Goal: Transaction & Acquisition: Purchase product/service

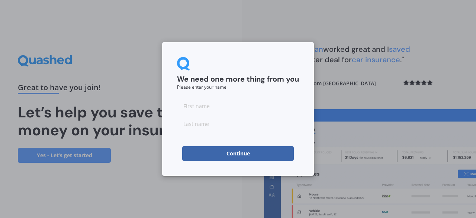
click at [236, 106] on input at bounding box center [238, 105] width 122 height 15
type input "Jurgen"
click at [219, 123] on input at bounding box center [238, 123] width 122 height 15
type input "Brand"
click at [229, 153] on button "Continue" at bounding box center [238, 153] width 112 height 15
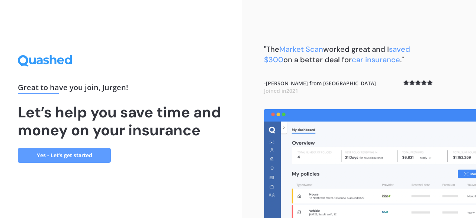
click at [73, 151] on link "Yes - Let’s get started" at bounding box center [64, 155] width 93 height 15
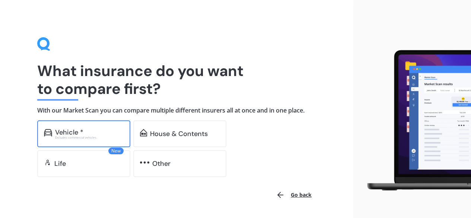
click at [64, 131] on div "Vehicle *" at bounding box center [69, 131] width 28 height 7
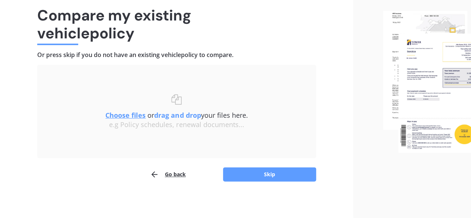
scroll to position [56, 0]
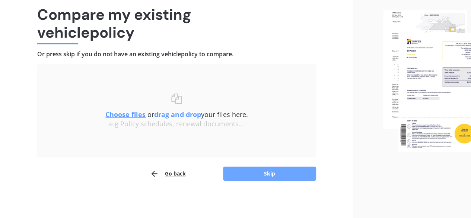
click at [254, 173] on button "Skip" at bounding box center [269, 173] width 93 height 14
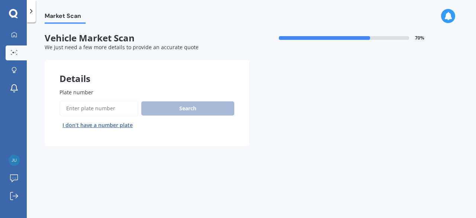
click at [107, 109] on input "Plate number" at bounding box center [99, 108] width 79 height 16
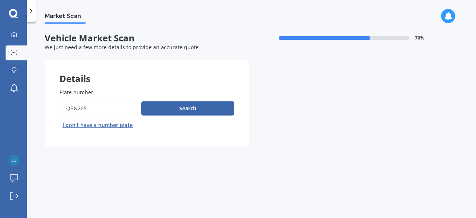
type input "qbn205"
click at [0, 0] on button "Next" at bounding box center [0, 0] width 0 height 0
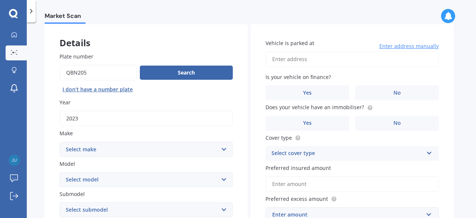
scroll to position [37, 0]
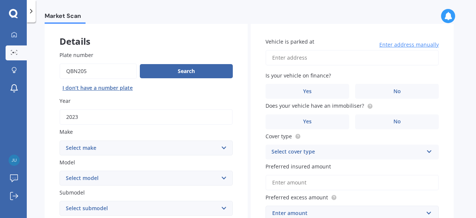
click at [129, 145] on select "Select make AC ALFA ROMEO ASTON [PERSON_NAME] AUDI AUSTIN BEDFORD Bentley BMW B…" at bounding box center [146, 147] width 173 height 15
select select "BMW"
click at [60, 140] on select "Select make AC ALFA ROMEO ASTON [PERSON_NAME] AUDI AUSTIN BEDFORD Bentley BMW B…" at bounding box center [146, 147] width 173 height 15
click at [130, 179] on select "Select model 116 116I 118 118D 120 130 218D 220I 225 250 316 318 320 320 i 323 …" at bounding box center [146, 177] width 173 height 15
select select "225"
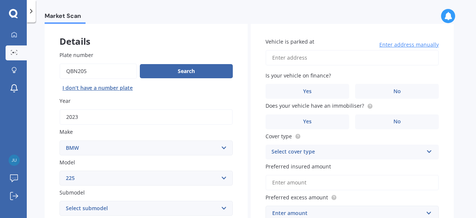
click at [60, 171] on select "Select model 116 116I 118 118D 120 130 218D 220I 225 250 316 318 320 320 i 323 …" at bounding box center [146, 177] width 173 height 15
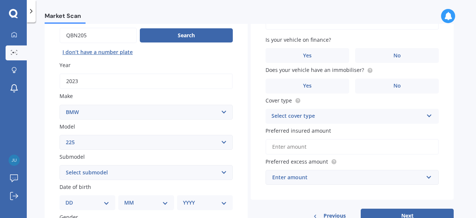
scroll to position [74, 0]
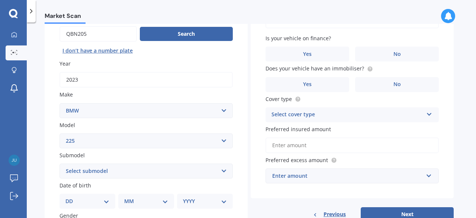
click at [145, 169] on select "Select submodel XE Hybrid" at bounding box center [146, 170] width 173 height 15
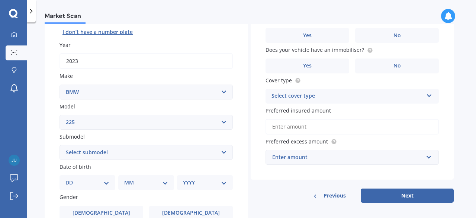
scroll to position [112, 0]
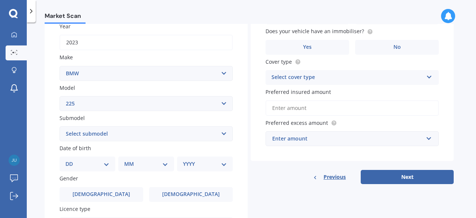
click at [137, 137] on select "Select submodel XE Hybrid" at bounding box center [146, 133] width 173 height 15
select select "XE HYBRID"
click at [60, 126] on select "Select submodel XE Hybrid" at bounding box center [146, 133] width 173 height 15
click at [90, 163] on select "DD 01 02 03 04 05 06 07 08 09 10 11 12 13 14 15 16 17 18 19 20 21 22 23 24 25 2…" at bounding box center [87, 164] width 44 height 8
select select "10"
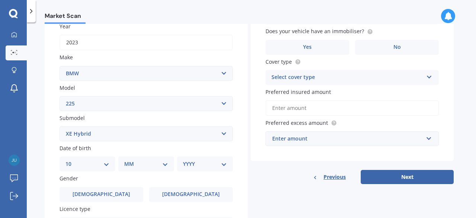
click at [71, 160] on select "DD 01 02 03 04 05 06 07 08 09 10 11 12 13 14 15 16 17 18 19 20 21 22 23 24 25 2…" at bounding box center [87, 164] width 44 height 8
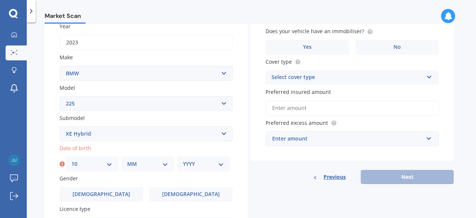
click at [132, 163] on select "MM 01 02 03 04 05 06 07 08 09 10 11 12" at bounding box center [147, 164] width 41 height 8
select select "04"
click at [127, 160] on select "MM 01 02 03 04 05 06 07 08 09 10 11 12" at bounding box center [147, 164] width 41 height 8
click at [185, 160] on select "YYYY 2025 2024 2023 2022 2021 2020 2019 2018 2017 2016 2015 2014 2013 2012 2011…" at bounding box center [203, 164] width 41 height 8
select select "1957"
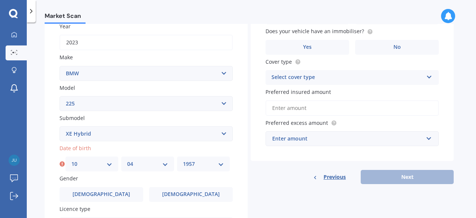
click at [183, 160] on select "YYYY 2025 2024 2023 2022 2021 2020 2019 2018 2017 2016 2015 2014 2013 2012 2011…" at bounding box center [203, 164] width 41 height 8
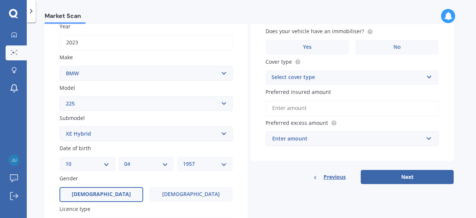
click at [117, 196] on label "[DEMOGRAPHIC_DATA]" at bounding box center [102, 194] width 84 height 15
click at [0, 0] on input "[DEMOGRAPHIC_DATA]" at bounding box center [0, 0] width 0 height 0
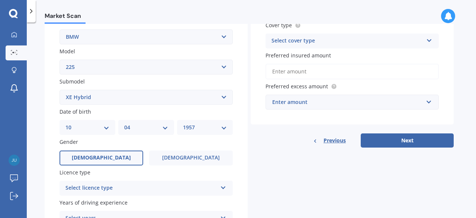
scroll to position [149, 0]
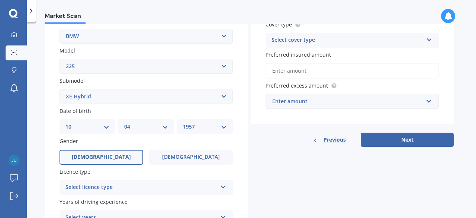
click at [180, 186] on div "Select licence type" at bounding box center [141, 187] width 152 height 9
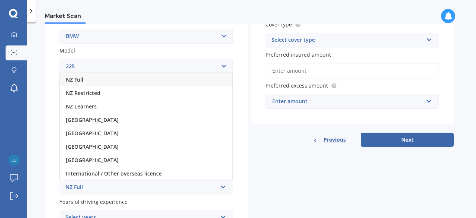
click at [74, 190] on div "NZ Full" at bounding box center [141, 187] width 152 height 9
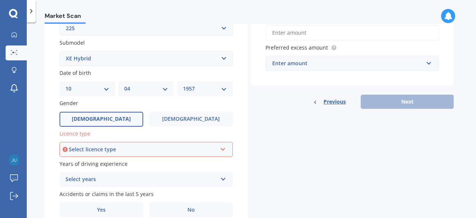
scroll to position [221, 0]
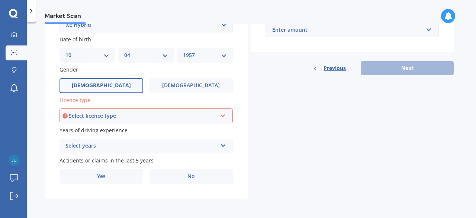
click at [222, 115] on icon at bounding box center [223, 114] width 6 height 5
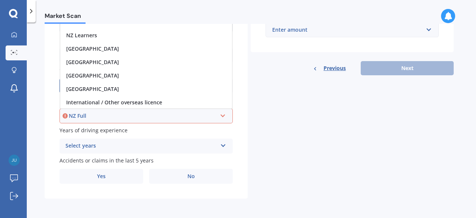
click at [195, 116] on div "NZ Full" at bounding box center [143, 116] width 148 height 8
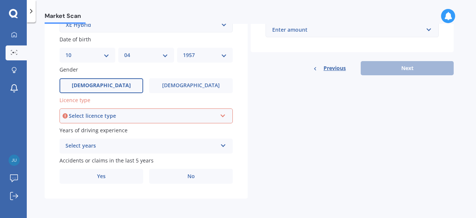
click at [63, 115] on icon at bounding box center [64, 115] width 5 height 7
click at [69, 147] on div "Select years" at bounding box center [141, 145] width 152 height 9
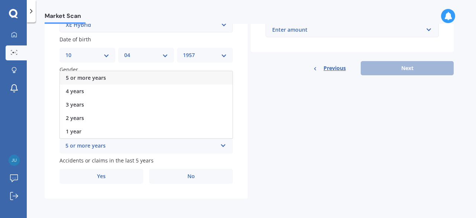
click at [109, 75] on div "5 or more years" at bounding box center [146, 77] width 173 height 13
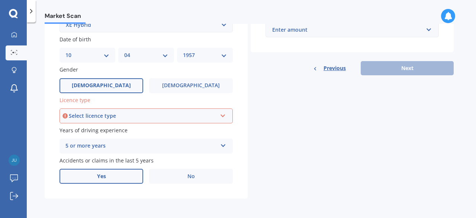
click at [124, 179] on label "Yes" at bounding box center [102, 176] width 84 height 15
click at [0, 0] on input "Yes" at bounding box center [0, 0] width 0 height 0
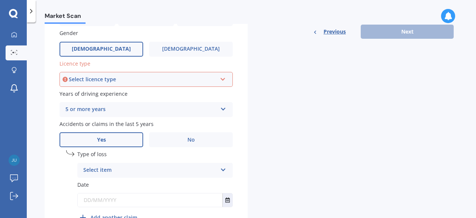
scroll to position [259, 0]
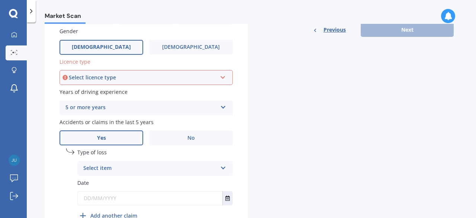
click at [224, 169] on icon at bounding box center [223, 166] width 6 height 5
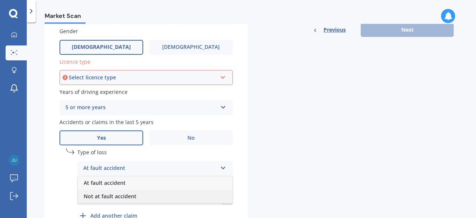
click at [134, 198] on span "Not at fault accident" at bounding box center [110, 195] width 53 height 7
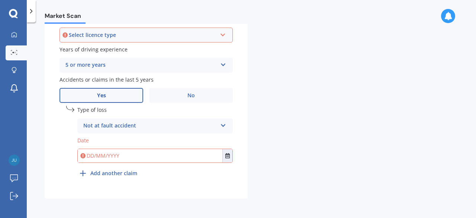
scroll to position [302, 0]
click at [229, 154] on icon "Select date" at bounding box center [227, 155] width 4 height 5
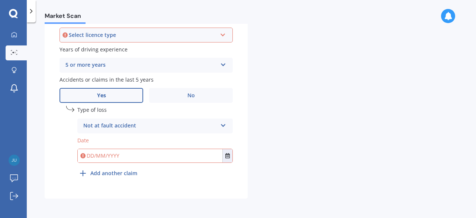
click at [135, 175] on b "Add another claim" at bounding box center [113, 173] width 47 height 8
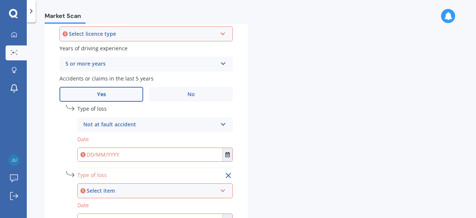
click at [222, 190] on icon at bounding box center [223, 188] width 6 height 5
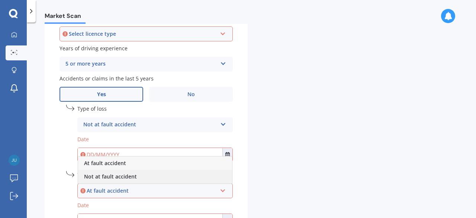
click at [172, 176] on div "Not at fault accident" at bounding box center [155, 176] width 154 height 13
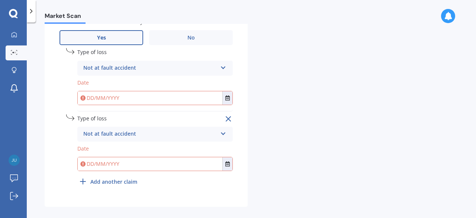
scroll to position [368, 0]
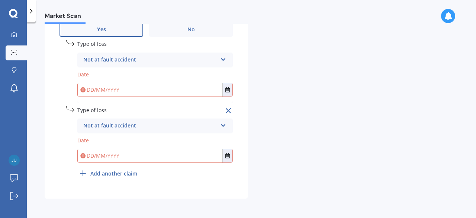
click at [185, 159] on input "text" at bounding box center [150, 155] width 145 height 13
click at [83, 155] on icon at bounding box center [82, 155] width 5 height 7
click at [97, 152] on input "text" at bounding box center [150, 155] width 145 height 13
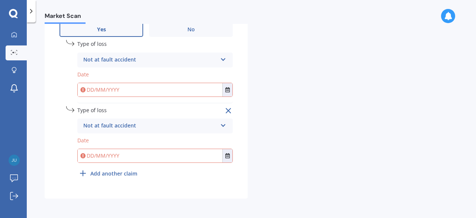
click at [231, 111] on icon at bounding box center [228, 110] width 9 height 9
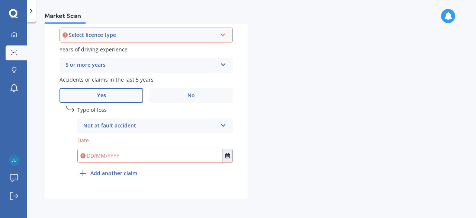
click at [225, 126] on icon at bounding box center [223, 123] width 6 height 5
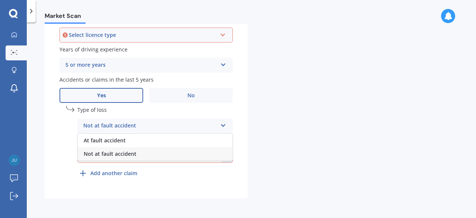
click at [202, 155] on div "Not at fault accident" at bounding box center [155, 153] width 155 height 13
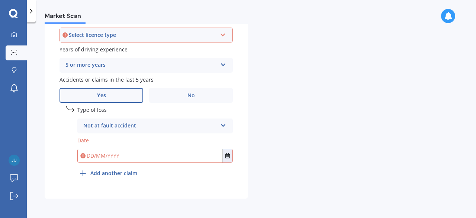
click at [135, 153] on input "text" at bounding box center [150, 155] width 145 height 13
type input "1"
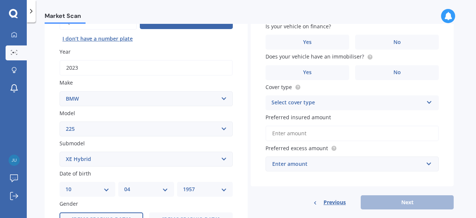
scroll to position [42, 0]
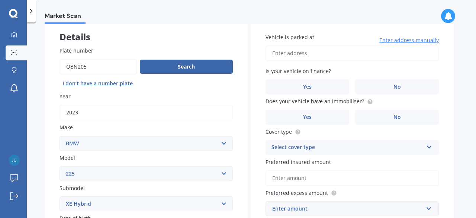
type input "[DATE]"
click at [313, 53] on input "Vehicle is parked at" at bounding box center [352, 53] width 173 height 16
type input "[STREET_ADDRESS][PERSON_NAME]"
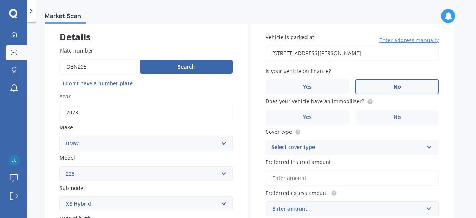
click at [382, 89] on label "No" at bounding box center [397, 86] width 84 height 15
click at [0, 0] on input "No" at bounding box center [0, 0] width 0 height 0
click at [340, 116] on label "Yes" at bounding box center [308, 117] width 84 height 15
click at [0, 0] on input "Yes" at bounding box center [0, 0] width 0 height 0
click at [362, 148] on div "Select cover type" at bounding box center [348, 147] width 152 height 9
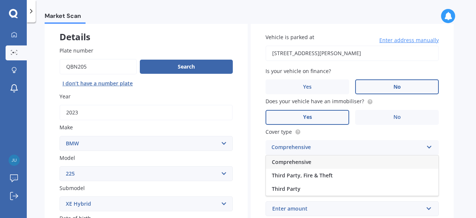
click at [328, 161] on div "Comprehensive" at bounding box center [352, 161] width 173 height 13
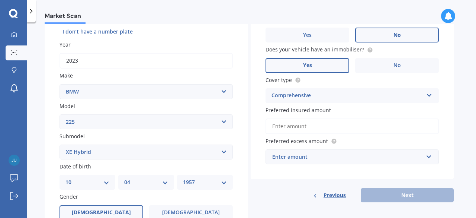
scroll to position [116, 0]
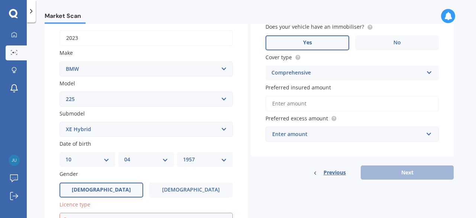
click at [302, 101] on input "Preferred insured amount" at bounding box center [352, 104] width 173 height 16
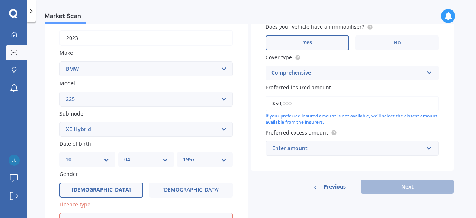
type input "$50,000"
click at [430, 148] on input "text" at bounding box center [349, 148] width 167 height 14
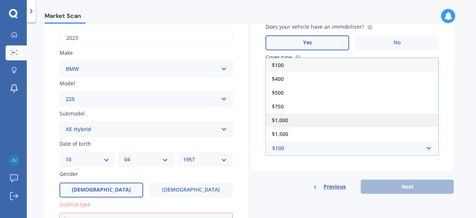
click at [295, 122] on div "$1,000" at bounding box center [352, 120] width 173 height 14
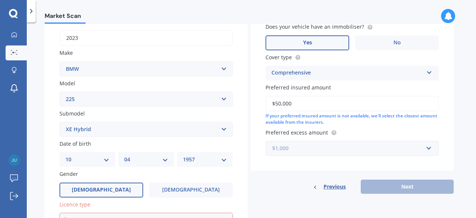
click at [429, 148] on input "text" at bounding box center [349, 148] width 167 height 14
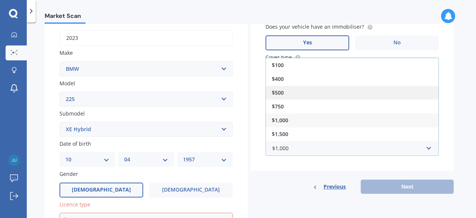
click at [295, 92] on div "$500" at bounding box center [352, 93] width 173 height 14
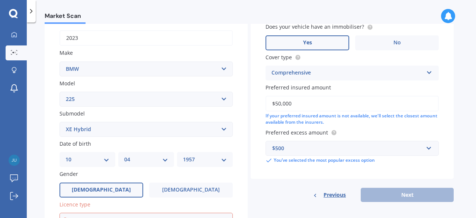
click at [406, 195] on div "Previous Next" at bounding box center [352, 194] width 203 height 14
click at [330, 43] on label "Yes" at bounding box center [308, 42] width 84 height 15
click at [0, 0] on input "Yes" at bounding box center [0, 0] width 0 height 0
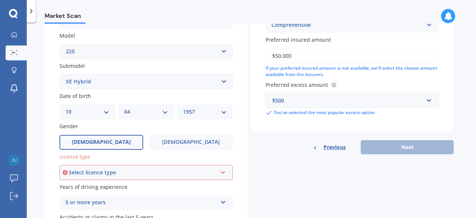
scroll to position [153, 0]
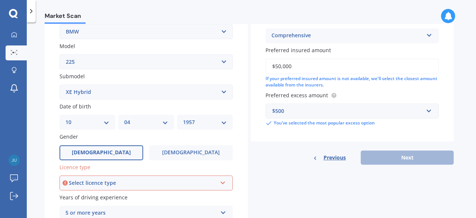
click at [224, 182] on icon at bounding box center [223, 181] width 6 height 5
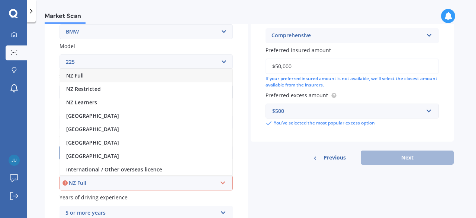
click at [68, 76] on span "NZ Full" at bounding box center [74, 75] width 17 height 7
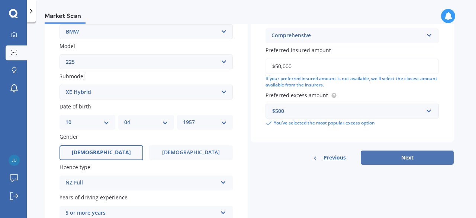
click at [394, 157] on button "Next" at bounding box center [407, 157] width 93 height 14
select select "10"
select select "04"
select select "1957"
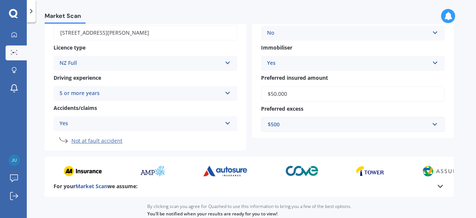
scroll to position [149, 0]
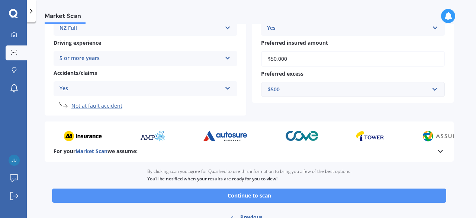
click at [266, 198] on button "Continue to scan" at bounding box center [249, 195] width 394 height 14
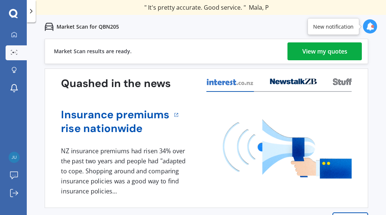
click at [321, 51] on div "View my quotes" at bounding box center [324, 51] width 45 height 18
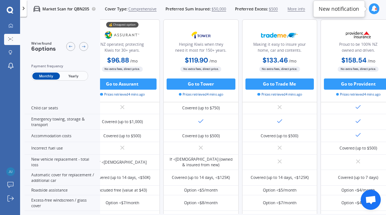
scroll to position [160, 0]
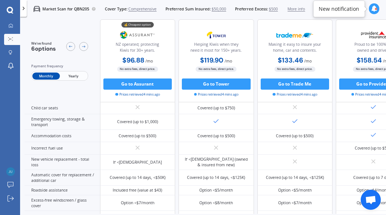
click at [71, 76] on span "Yearly" at bounding box center [73, 76] width 27 height 7
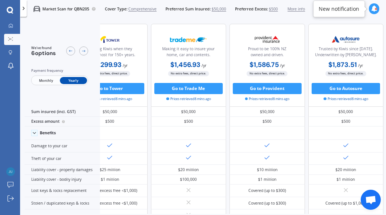
scroll to position [0, 98]
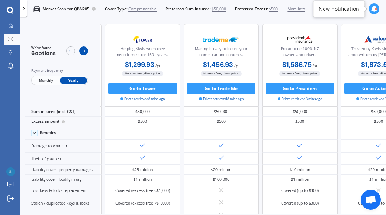
click at [86, 51] on div at bounding box center [83, 50] width 9 height 9
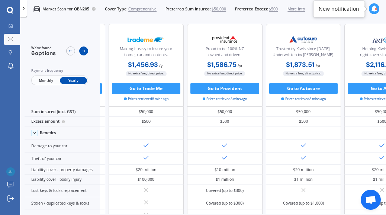
click at [86, 51] on div at bounding box center [83, 50] width 9 height 9
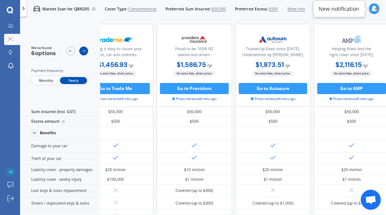
scroll to position [0, 247]
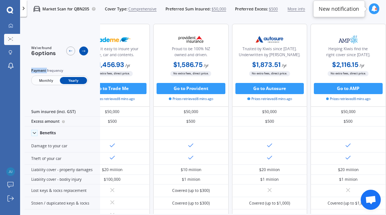
click at [86, 51] on div at bounding box center [83, 50] width 9 height 9
click at [375, 9] on div at bounding box center [376, 9] width 2 height 2
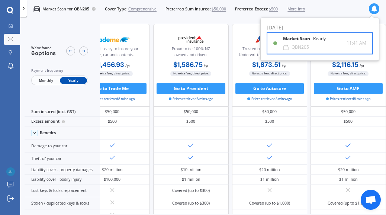
click at [289, 38] on b "Market Scan" at bounding box center [298, 38] width 30 height 5
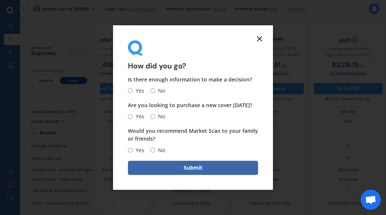
click at [153, 90] on input "No" at bounding box center [152, 91] width 5 height 5
radio input "true"
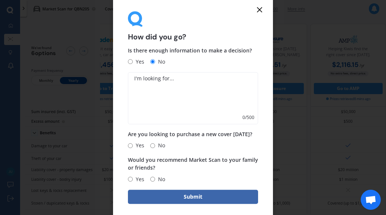
click at [130, 145] on input "Yes" at bounding box center [130, 145] width 5 height 5
radio input "true"
click at [130, 180] on input "Yes" at bounding box center [130, 179] width 5 height 5
radio input "true"
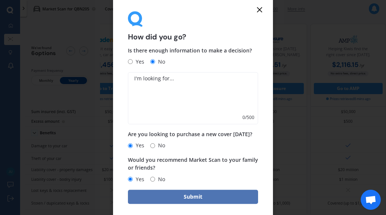
click at [166, 198] on button "Submit" at bounding box center [193, 197] width 130 height 14
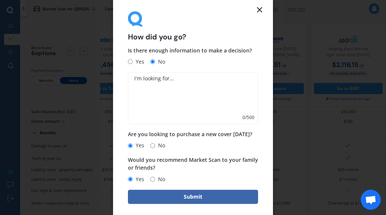
click at [176, 98] on textarea at bounding box center [193, 98] width 130 height 52
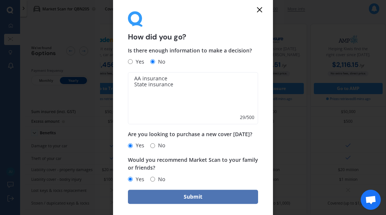
type textarea "AA insurance State insurance"
click at [195, 194] on button "Submit" at bounding box center [193, 197] width 130 height 14
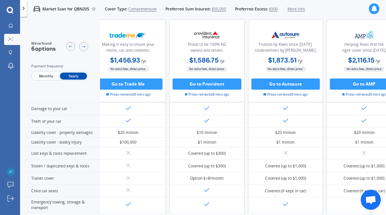
scroll to position [49, 223]
click at [14, 26] on div at bounding box center [10, 26] width 9 height 6
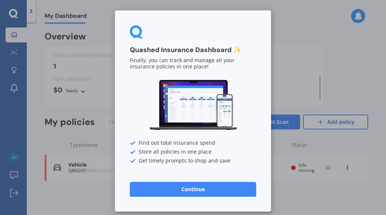
click at [171, 189] on button "Continue" at bounding box center [193, 189] width 126 height 15
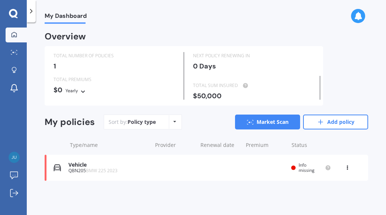
click at [173, 124] on icon at bounding box center [174, 121] width 3 height 4
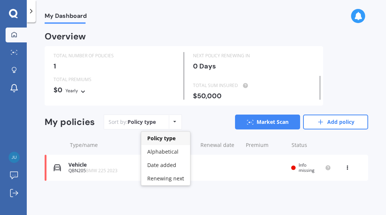
click at [173, 122] on icon at bounding box center [174, 121] width 3 height 4
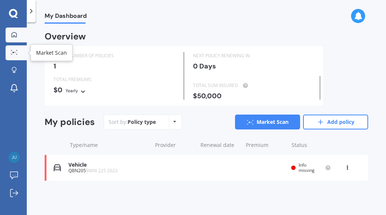
click at [11, 55] on div at bounding box center [14, 53] width 11 height 6
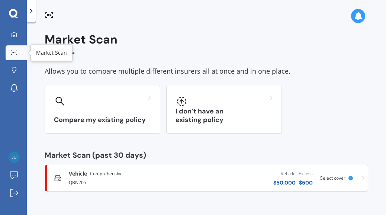
click at [9, 52] on div at bounding box center [14, 53] width 11 height 6
